Goal: Transaction & Acquisition: Download file/media

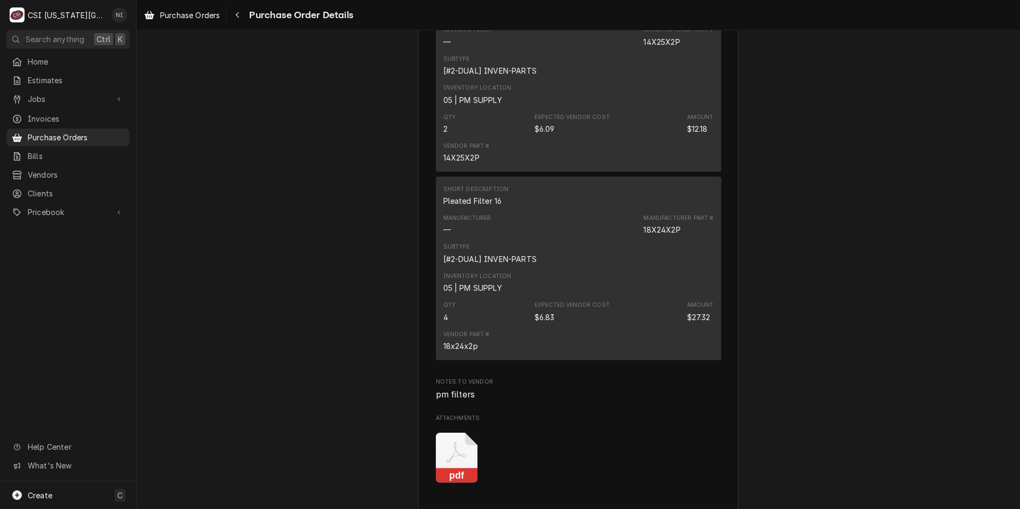
scroll to position [1227, 0]
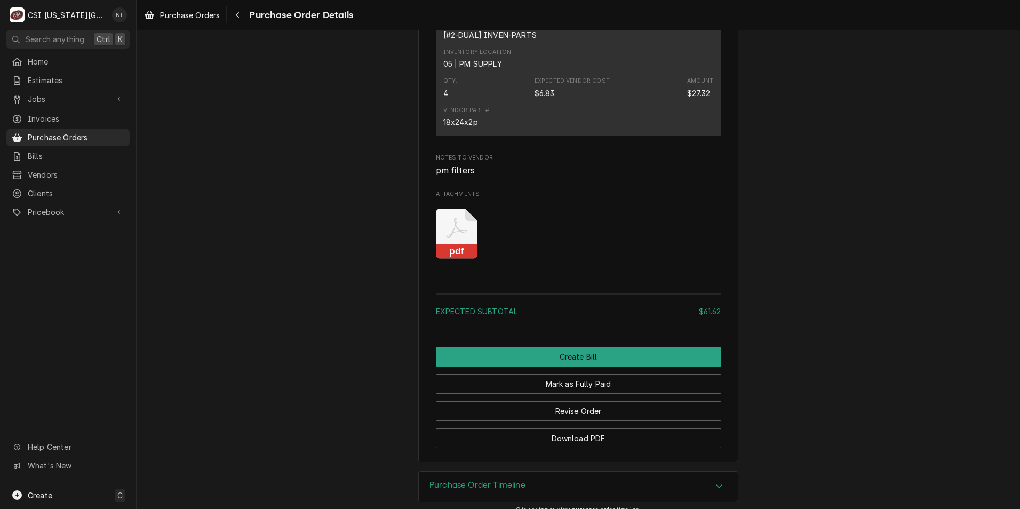
click at [455, 259] on icon "Attachments" at bounding box center [457, 234] width 42 height 51
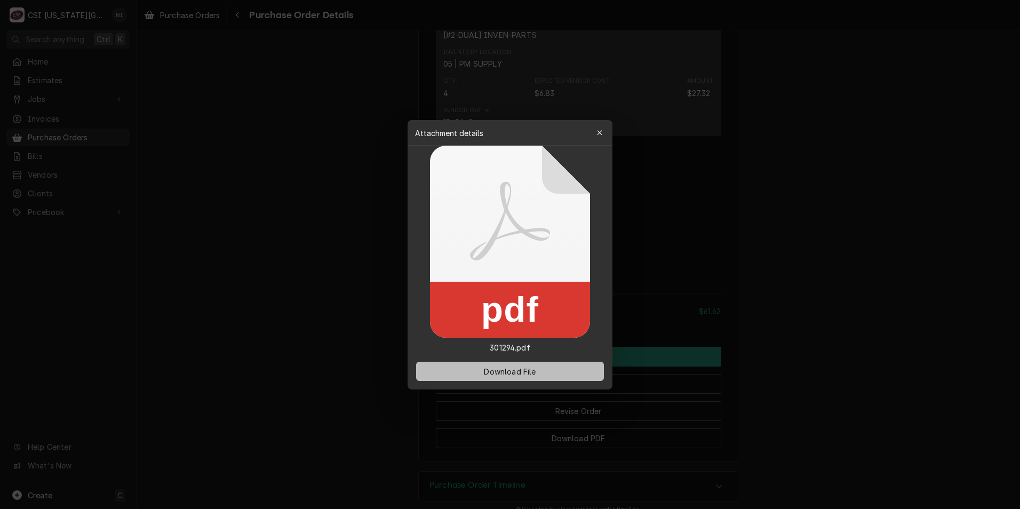
click at [515, 373] on span "Download File" at bounding box center [510, 370] width 56 height 11
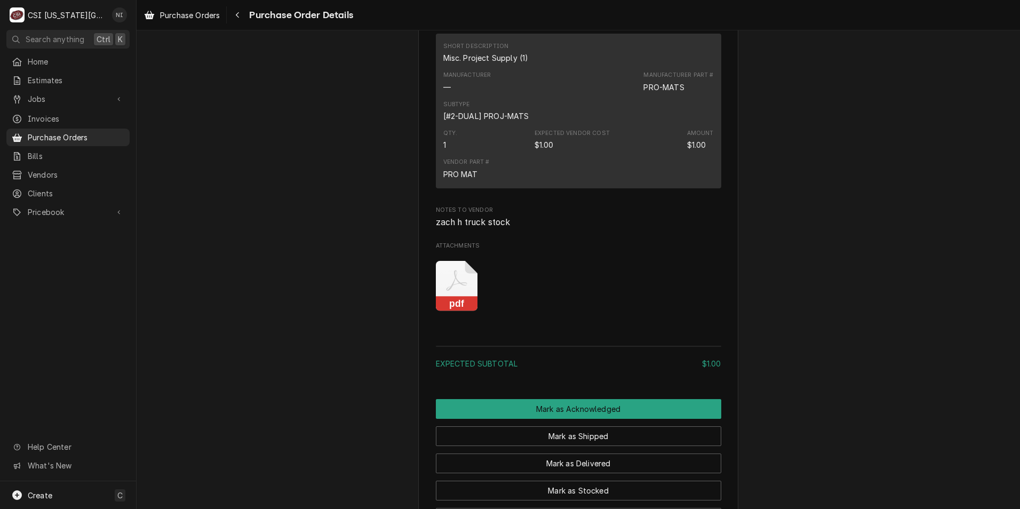
scroll to position [640, 0]
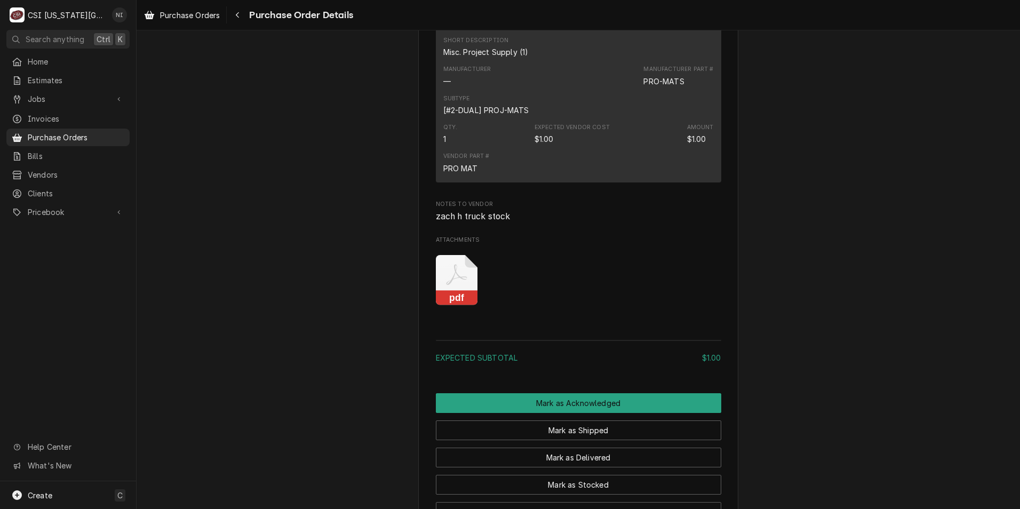
click at [453, 306] on icon "Attachments" at bounding box center [457, 280] width 42 height 51
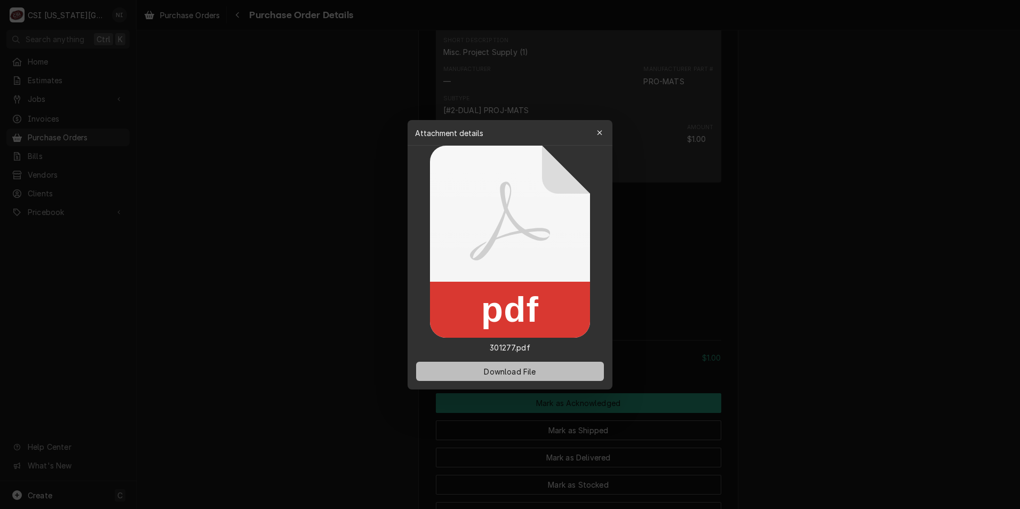
click at [534, 365] on button "Download File" at bounding box center [510, 371] width 188 height 19
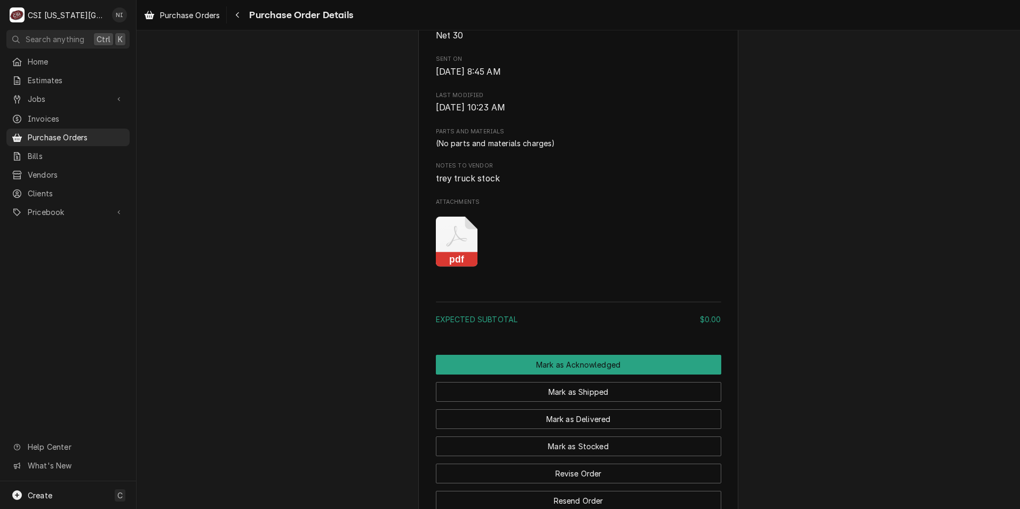
scroll to position [534, 0]
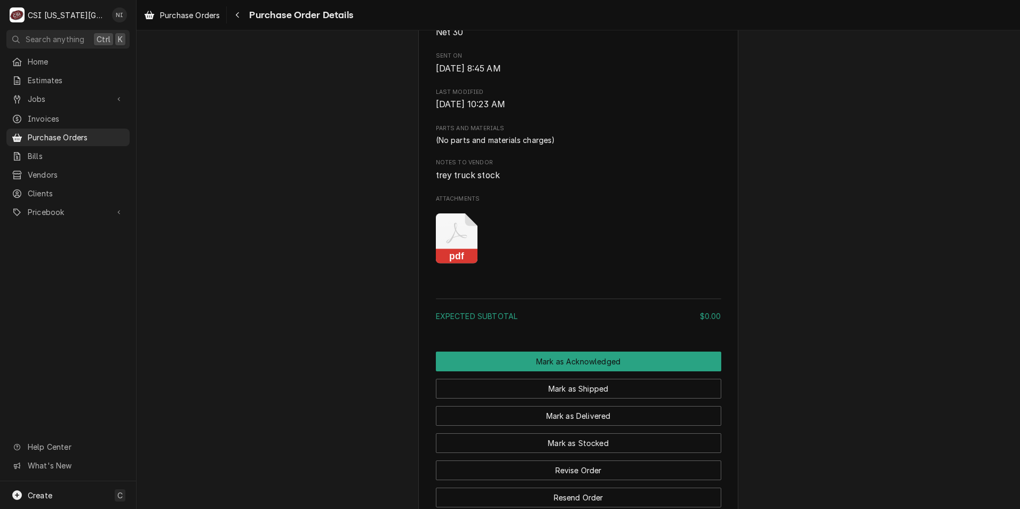
click at [457, 264] on icon "Attachments" at bounding box center [457, 238] width 42 height 51
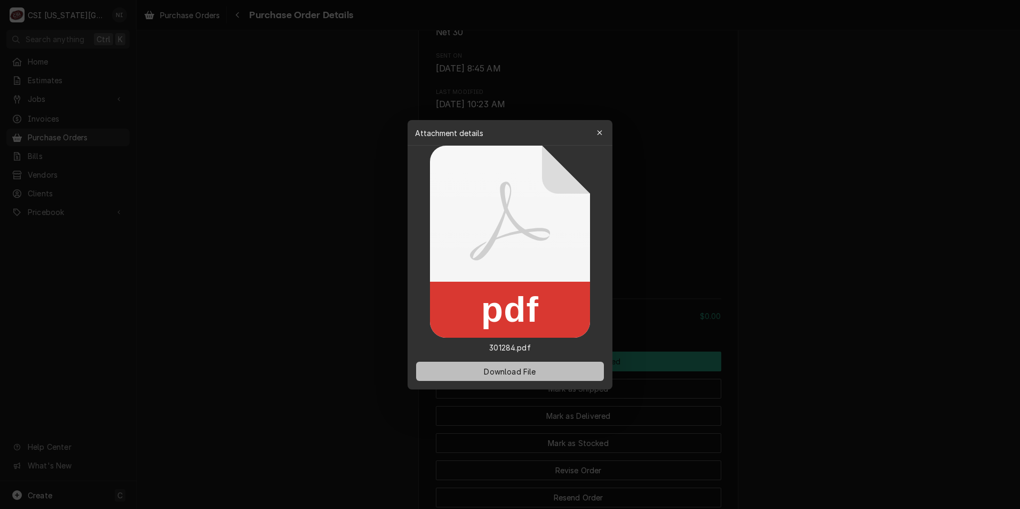
click at [509, 374] on span "Download File" at bounding box center [510, 370] width 56 height 11
click at [307, 240] on div at bounding box center [510, 254] width 1020 height 509
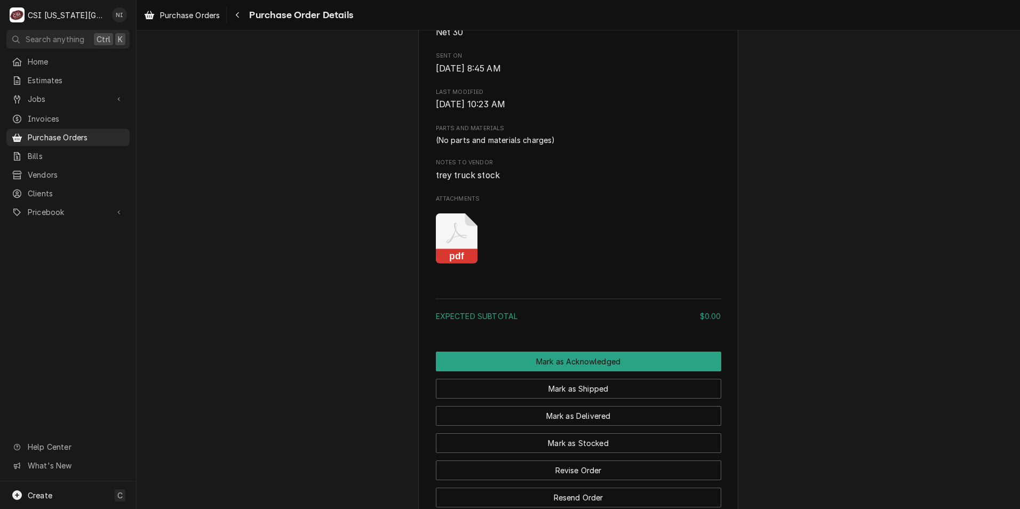
click at [454, 264] on icon "Attachments" at bounding box center [457, 238] width 42 height 51
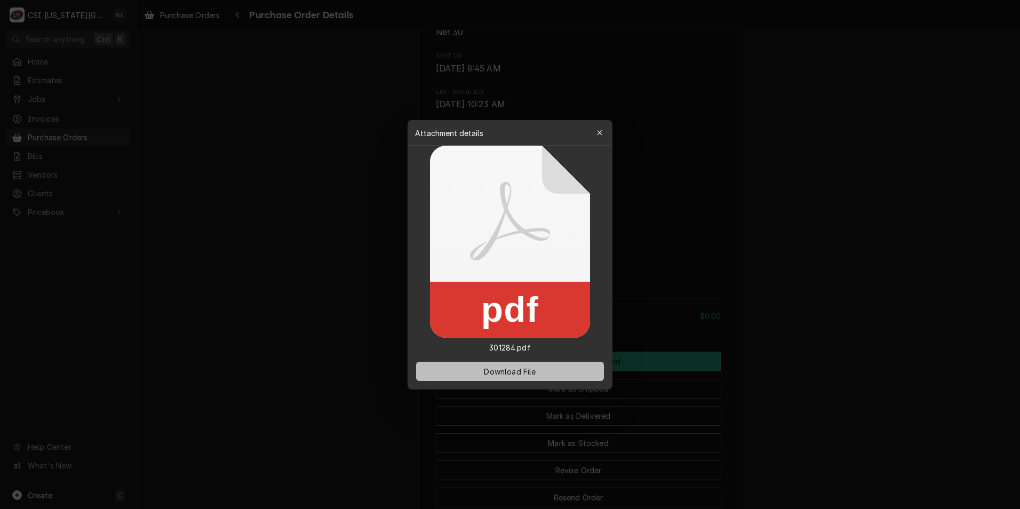
click at [527, 376] on span "Download File" at bounding box center [510, 370] width 56 height 11
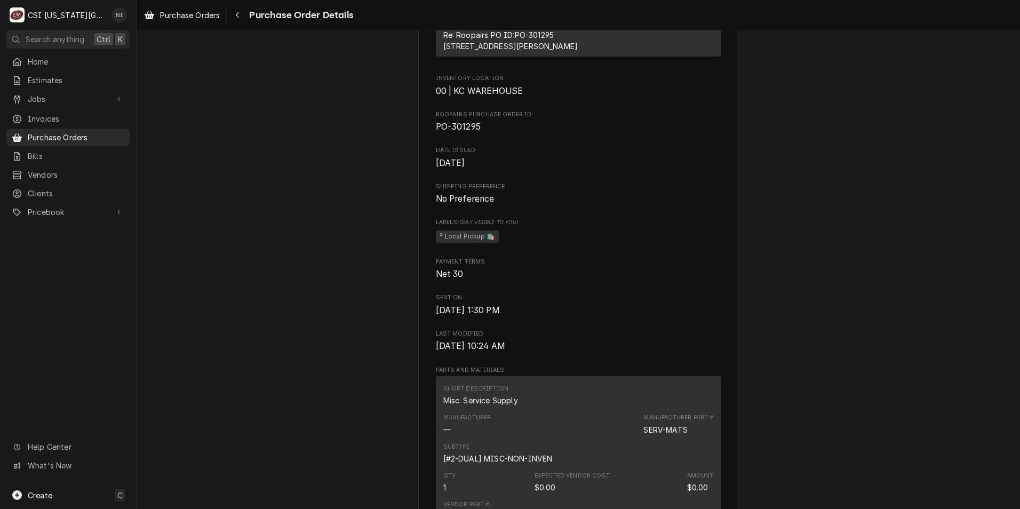
scroll to position [534, 0]
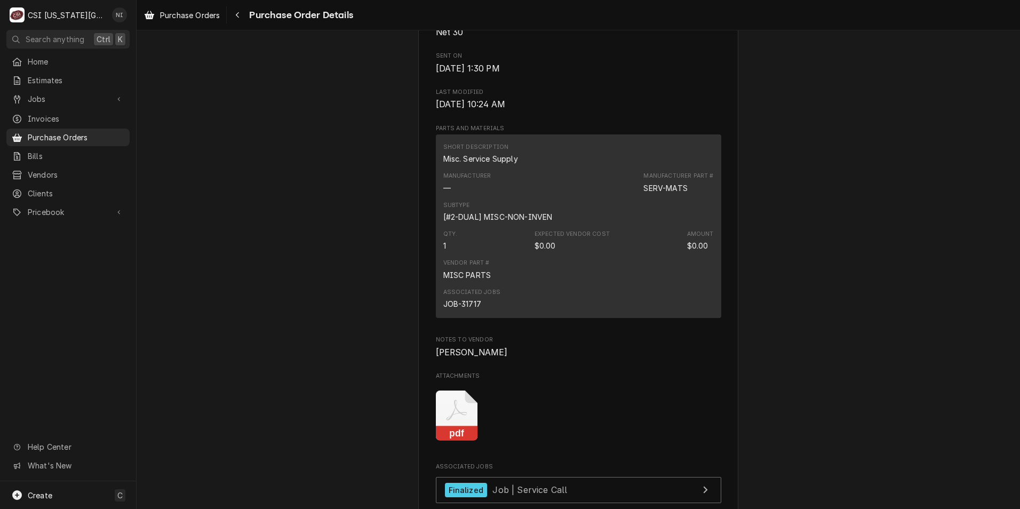
click at [464, 441] on icon "Attachments" at bounding box center [457, 416] width 42 height 51
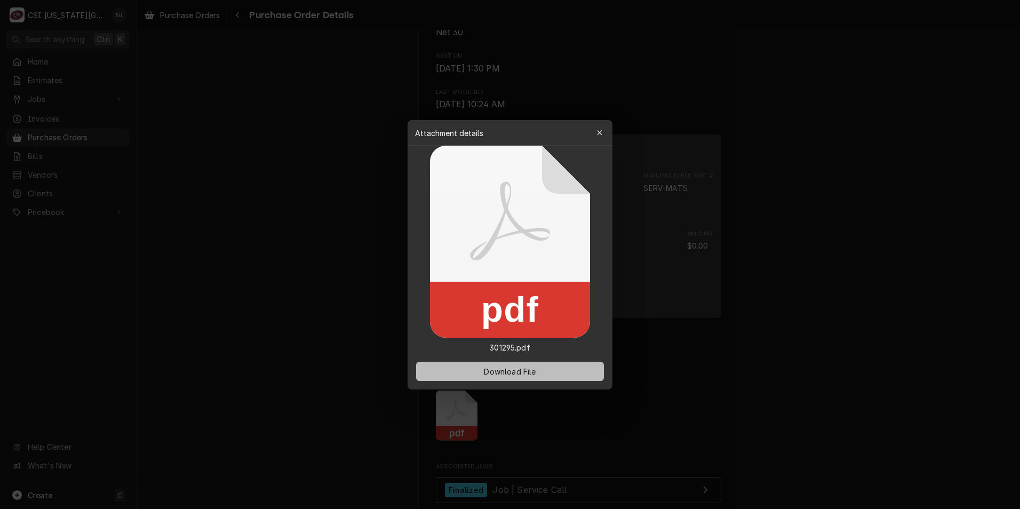
click at [500, 365] on button "Download File" at bounding box center [510, 371] width 188 height 19
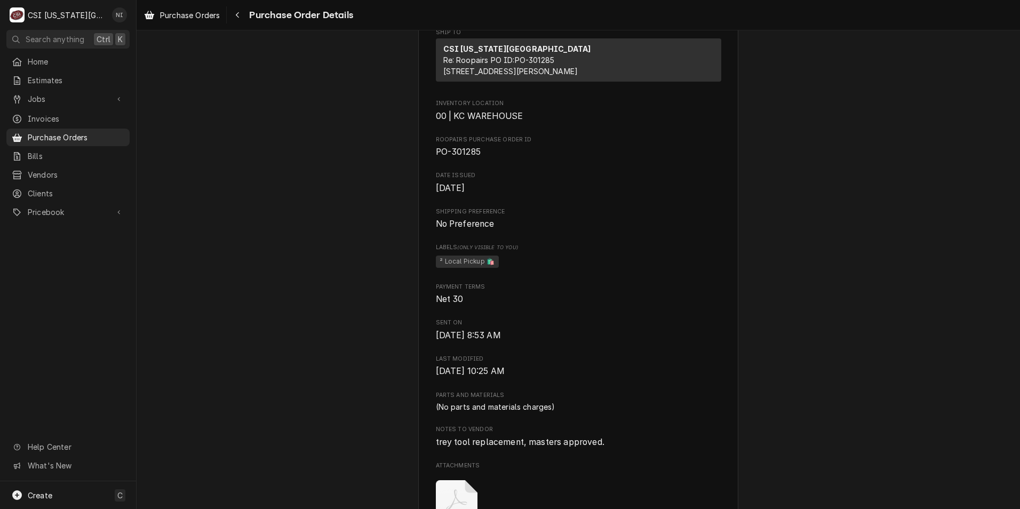
scroll to position [587, 0]
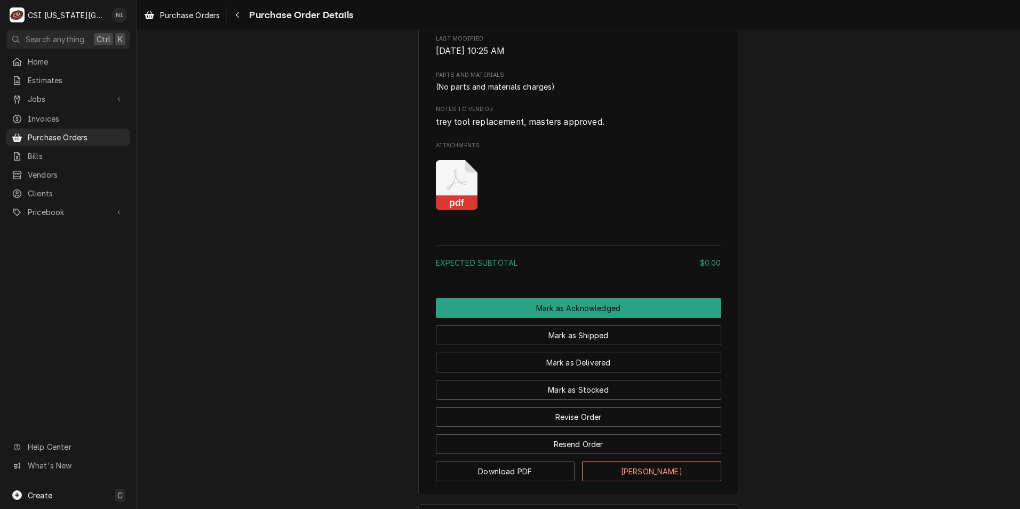
click at [454, 210] on icon "Attachments" at bounding box center [457, 185] width 42 height 51
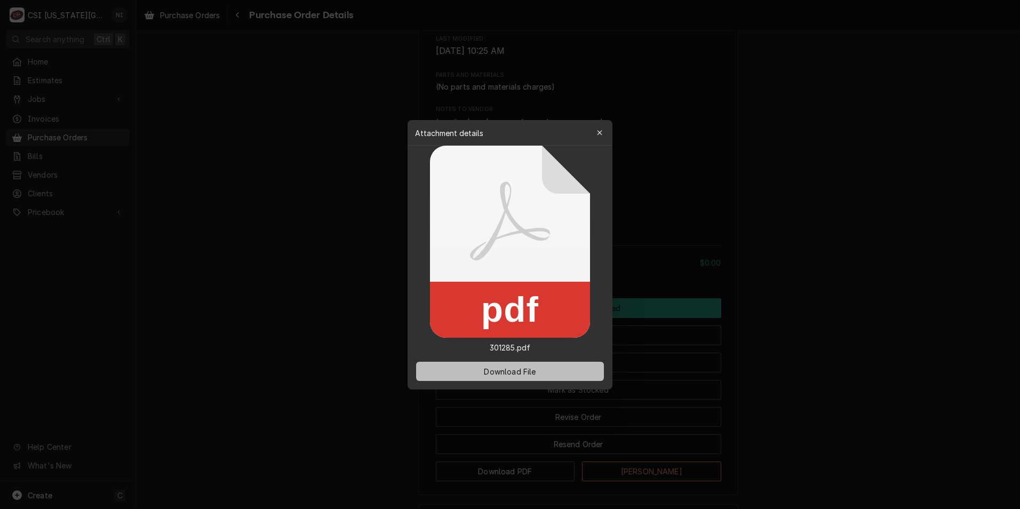
click at [497, 370] on span "Download File" at bounding box center [510, 370] width 56 height 11
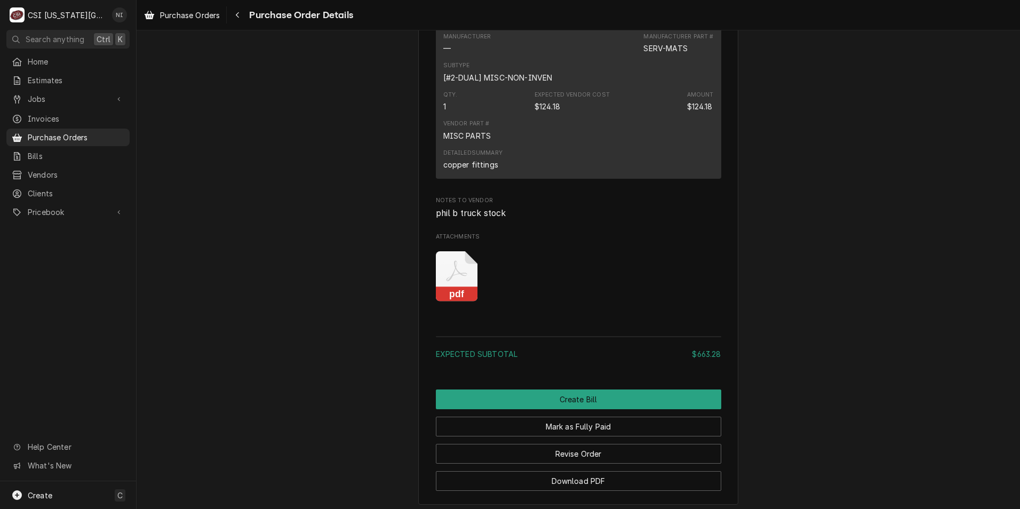
scroll to position [1334, 0]
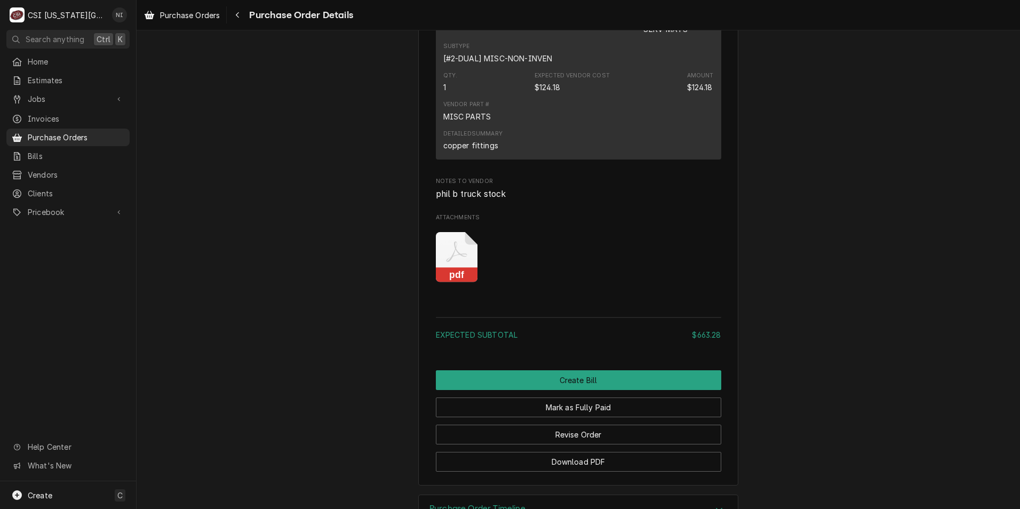
click at [455, 278] on icon "Attachments" at bounding box center [457, 257] width 42 height 51
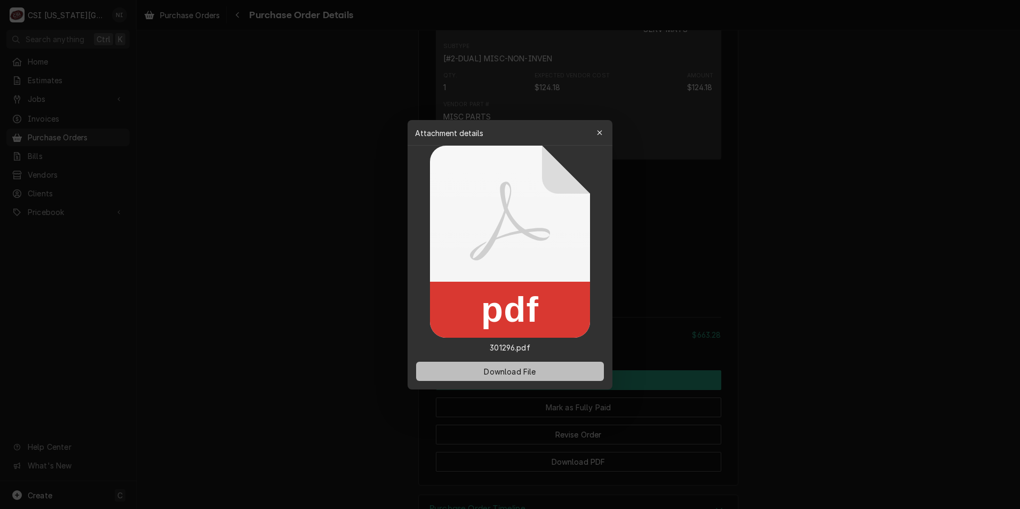
click at [488, 370] on span "Download File" at bounding box center [510, 370] width 56 height 11
